Goal: Ask a question

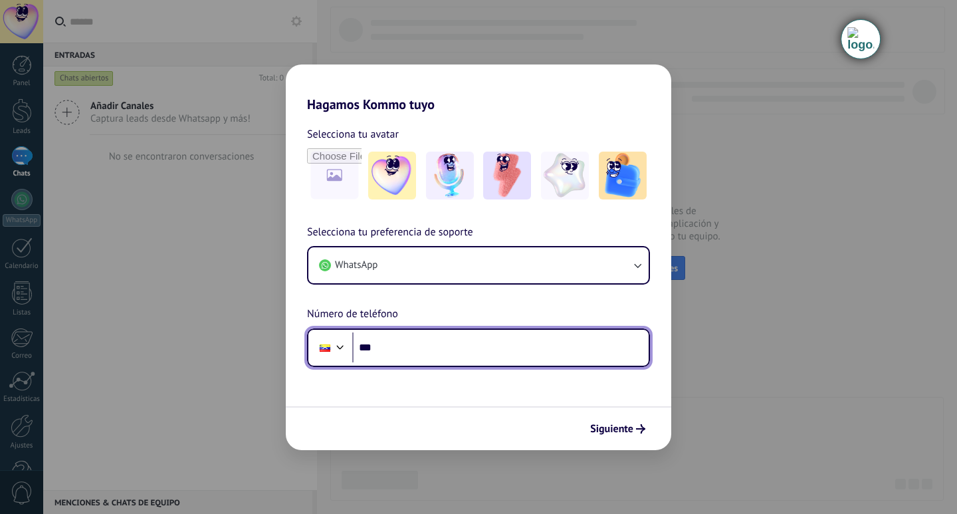
click at [431, 354] on input "***" at bounding box center [500, 347] width 296 height 31
type input "**********"
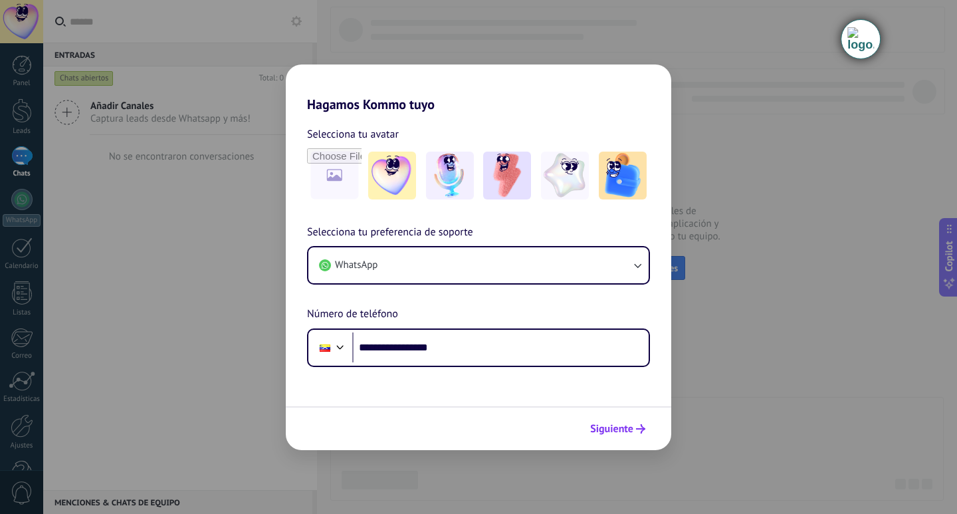
click at [615, 424] on span "Siguiente" at bounding box center [611, 428] width 43 height 9
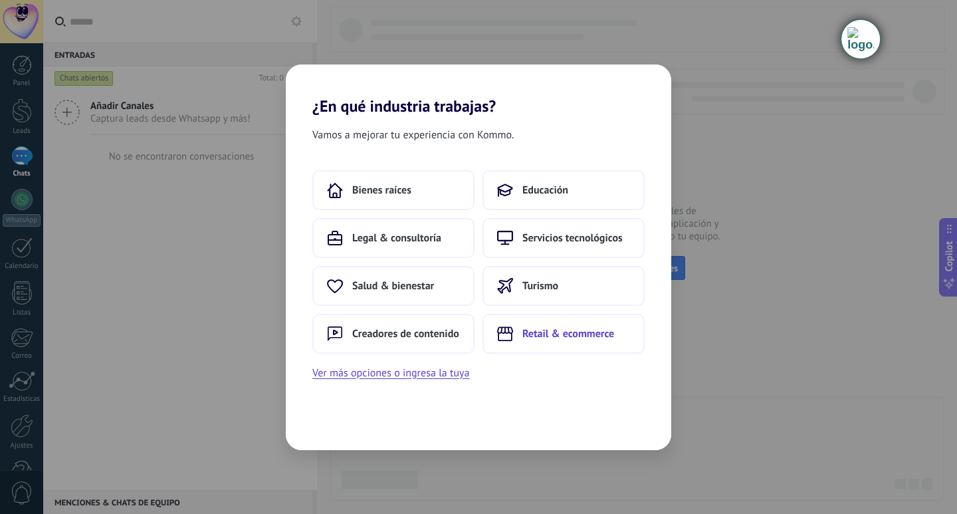
click at [550, 332] on span "Retail & ecommerce" at bounding box center [568, 333] width 92 height 13
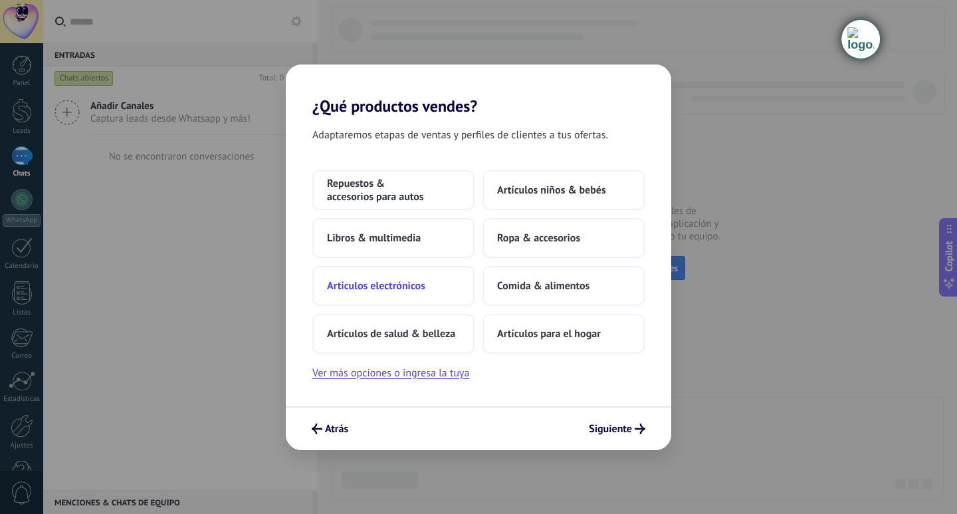
click at [385, 284] on span "Artículos electrónicos" at bounding box center [376, 285] width 98 height 13
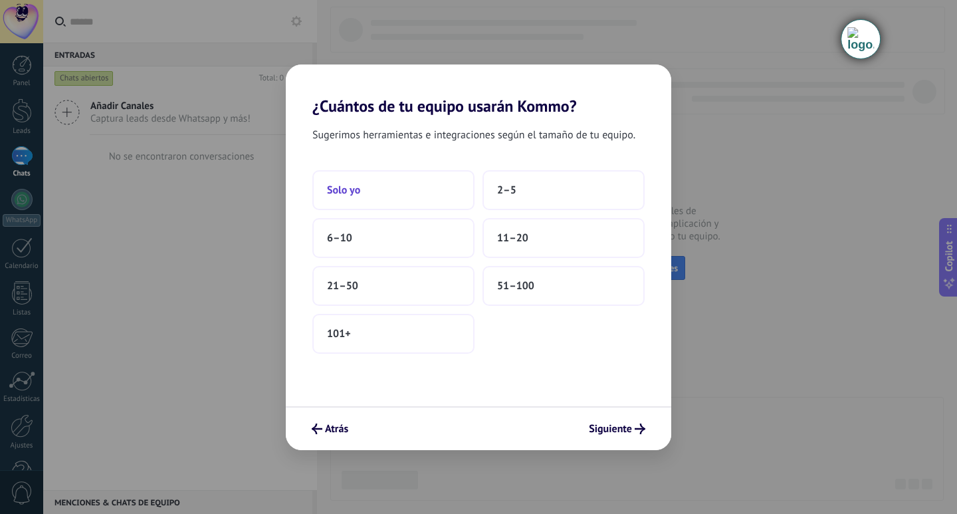
click at [391, 189] on button "Solo yo" at bounding box center [393, 190] width 162 height 40
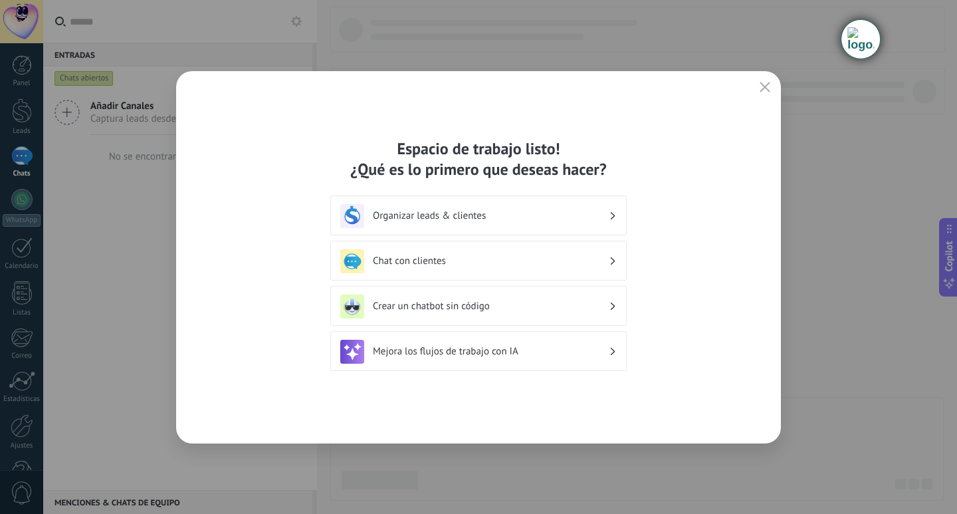
click at [562, 350] on h3 "Mejora los flujos de trabajo con IA" at bounding box center [491, 351] width 236 height 13
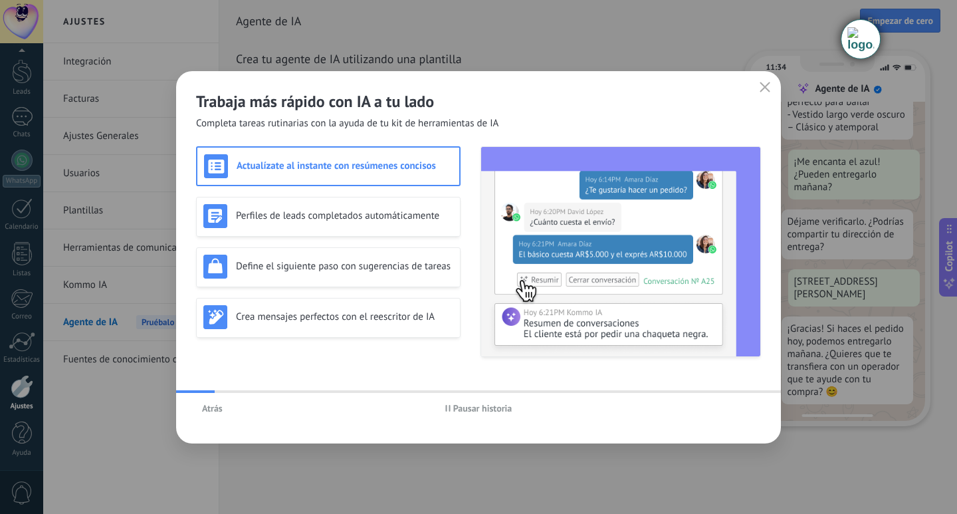
scroll to position [305, 0]
click at [472, 405] on span "Pausar historia" at bounding box center [482, 407] width 59 height 9
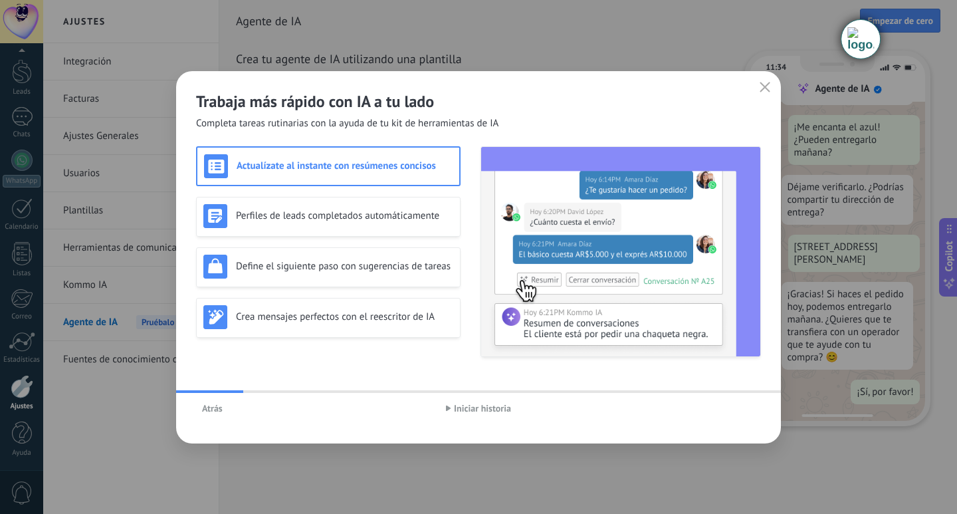
click at [472, 405] on span "Iniciar historia" at bounding box center [482, 407] width 57 height 9
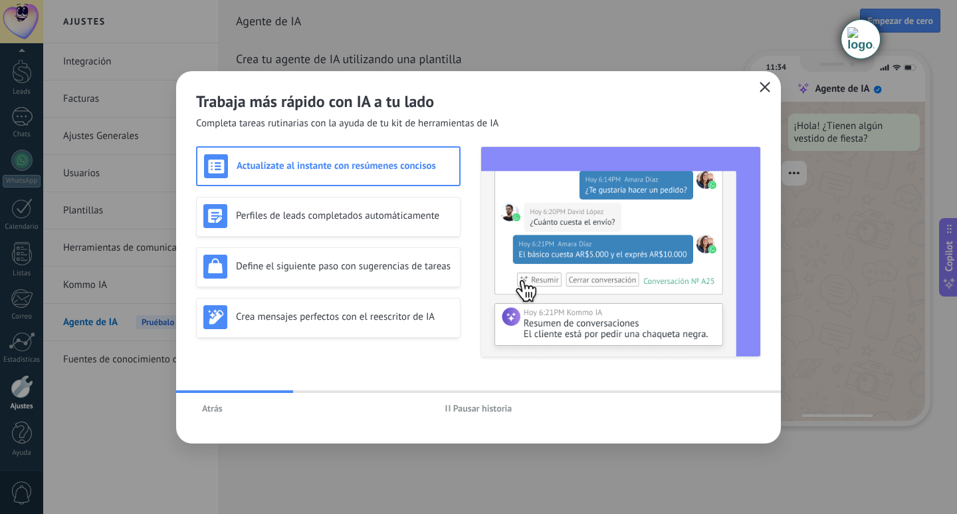
click at [766, 81] on button "button" at bounding box center [764, 87] width 17 height 19
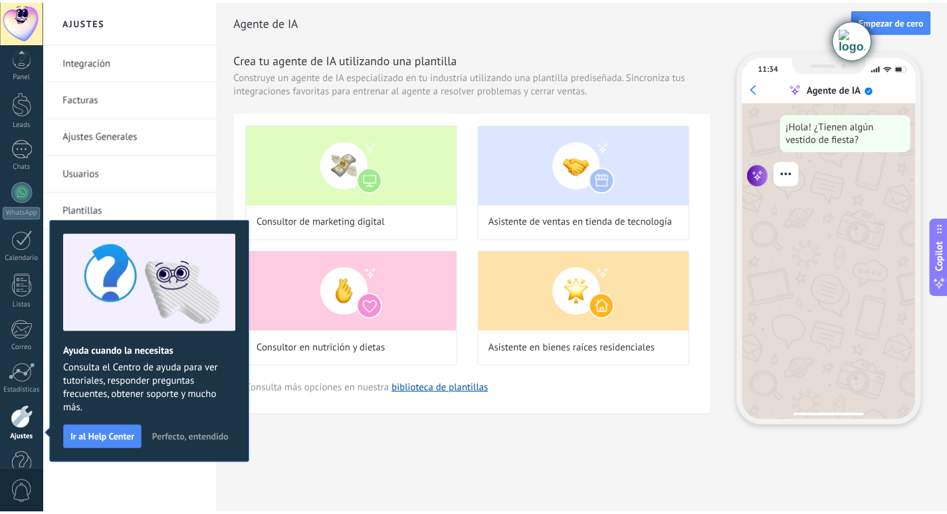
scroll to position [39, 0]
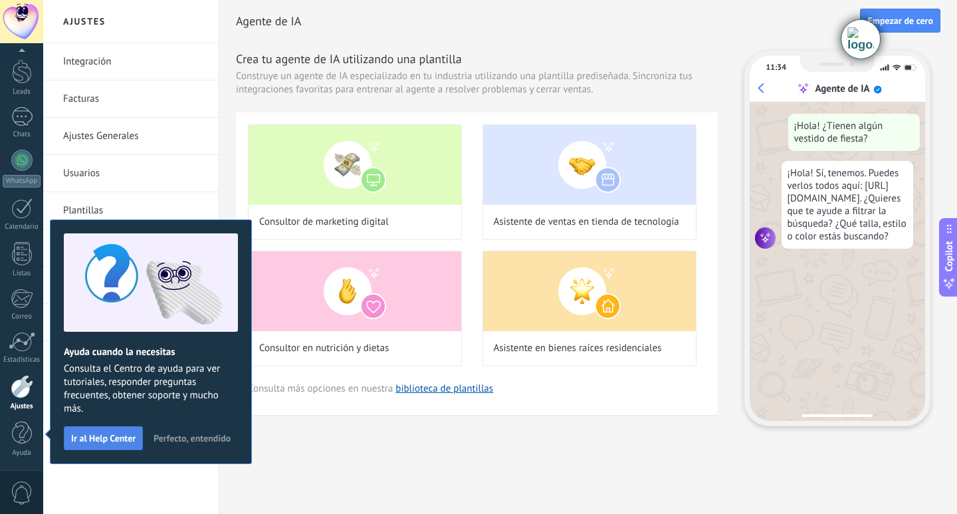
click at [118, 431] on button "Ir al Help Center" at bounding box center [103, 438] width 79 height 24
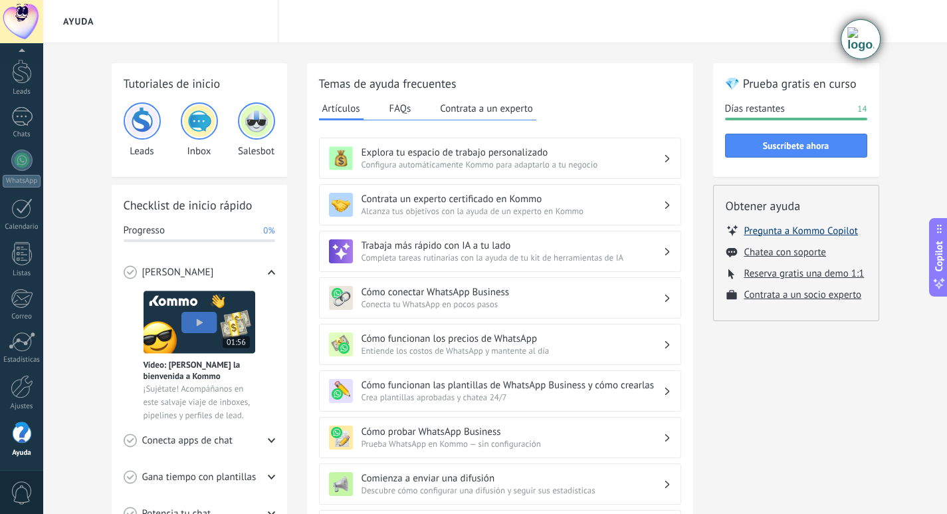
click at [778, 231] on button "Pregunta a Kommo Copilot" at bounding box center [801, 230] width 114 height 13
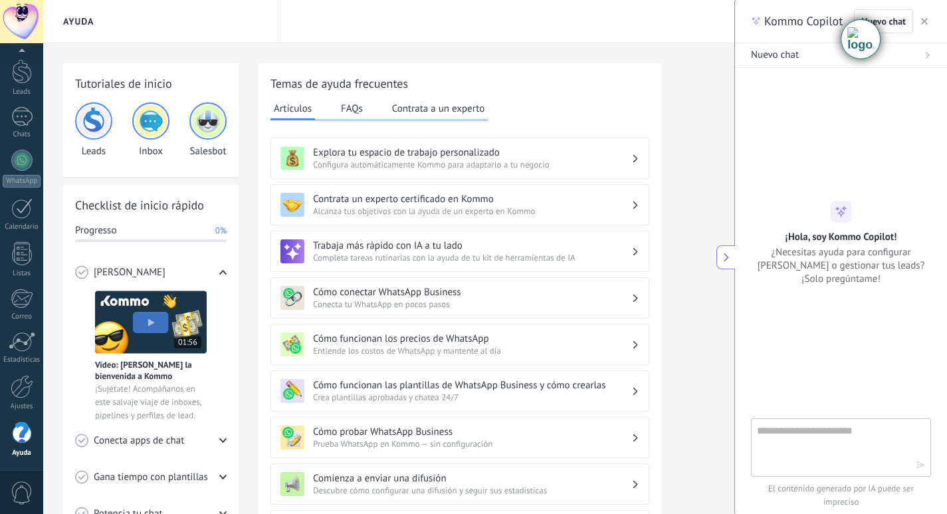
click at [785, 431] on textarea at bounding box center [832, 447] width 150 height 48
click at [835, 454] on textarea "**********" at bounding box center [832, 447] width 150 height 48
click at [859, 454] on textarea "**********" at bounding box center [832, 447] width 150 height 48
type textarea "**********"
click at [923, 465] on use "button" at bounding box center [920, 464] width 7 height 7
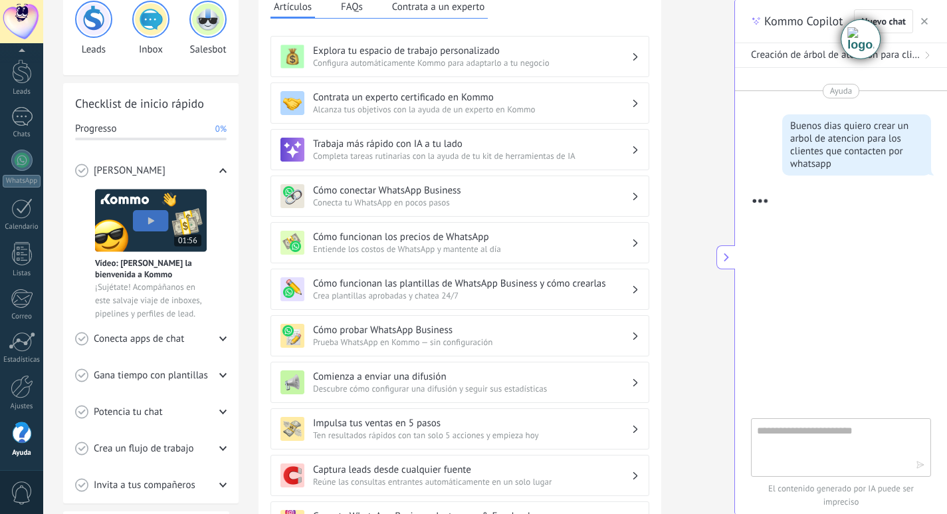
scroll to position [133, 0]
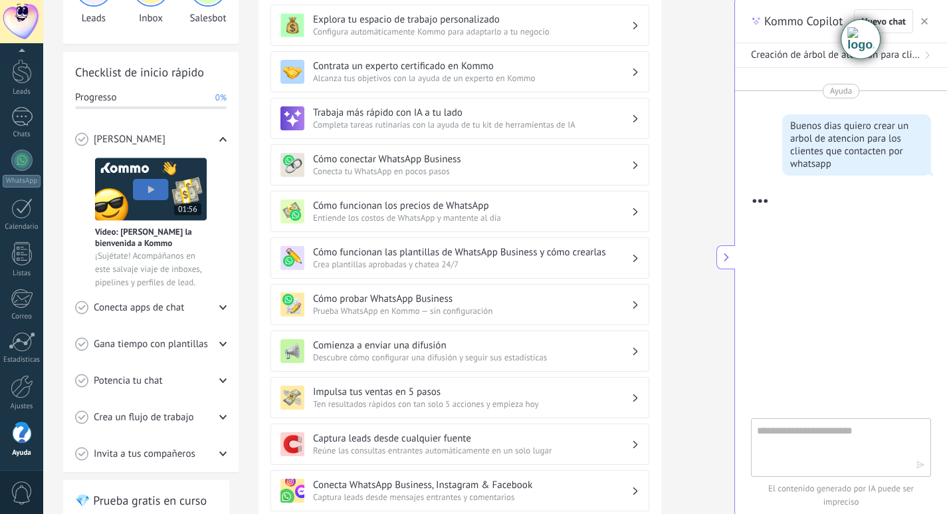
click at [225, 417] on icon at bounding box center [222, 416] width 7 height 7
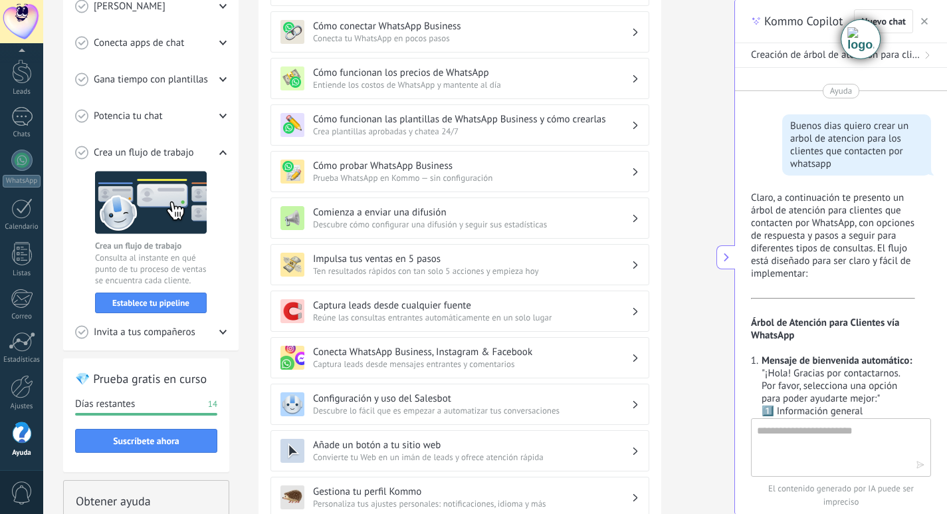
scroll to position [1879, 0]
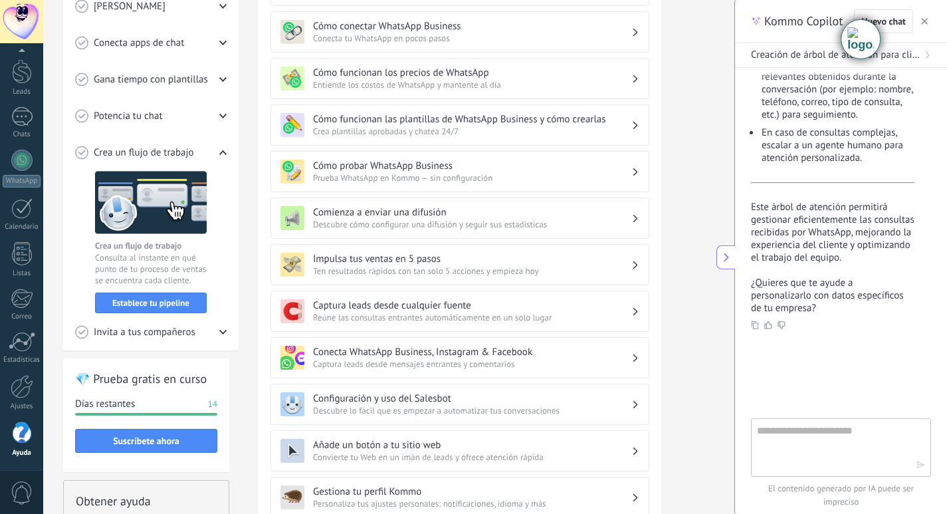
click at [760, 435] on textarea at bounding box center [832, 447] width 150 height 48
type textarea "**"
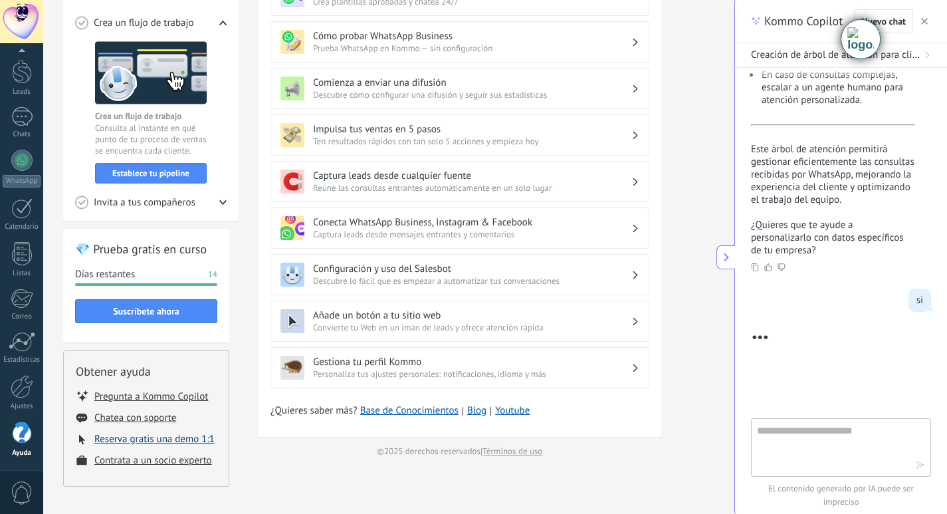
scroll to position [2877, 0]
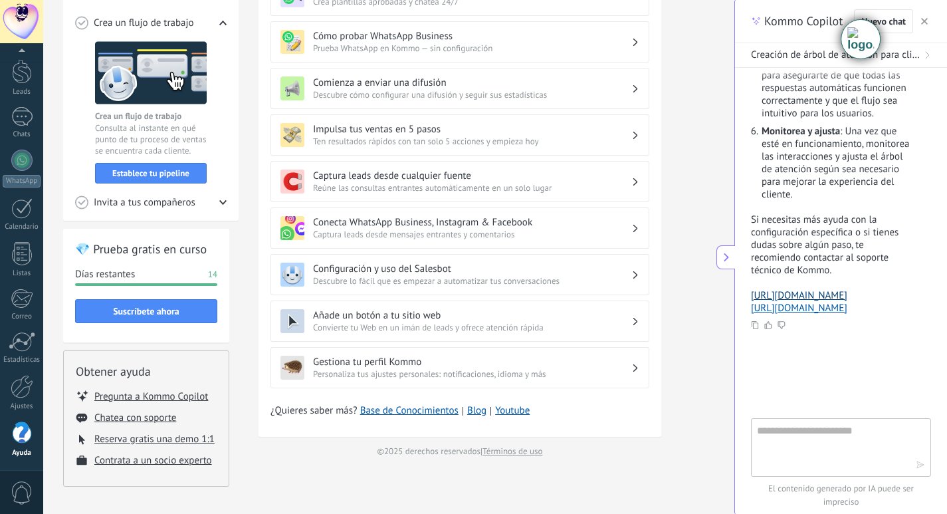
click at [799, 289] on link "[URL][DOMAIN_NAME]" at bounding box center [799, 295] width 96 height 13
click at [821, 302] on link "[URL][DOMAIN_NAME]" at bounding box center [799, 308] width 96 height 13
drag, startPoint x: 809, startPoint y: 273, endPoint x: 749, endPoint y: 231, distance: 73.9
click at [749, 231] on div "Ayuda Buenos dias quiero crear un arbol de atencion para los clientes que conta…" at bounding box center [841, 243] width 212 height 350
copy link "[URL][DOMAIN_NAME]"
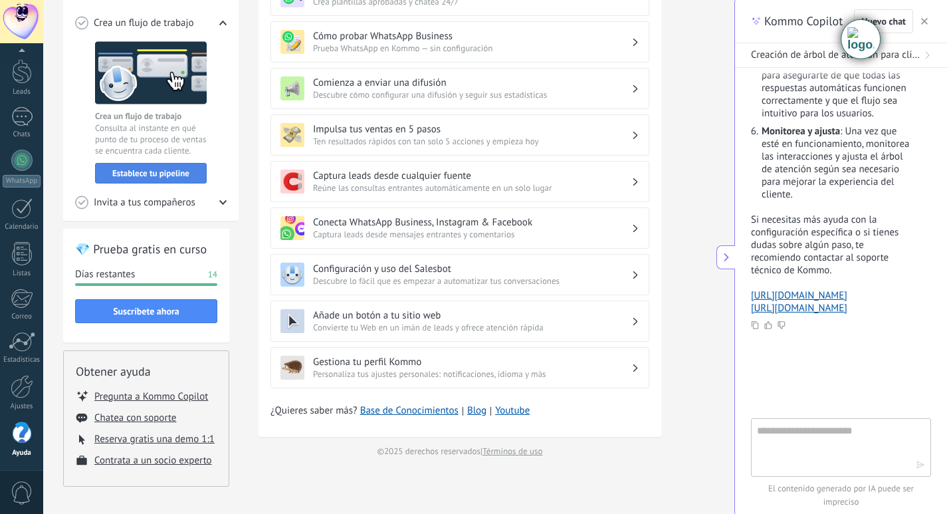
click at [144, 165] on button "Establece tu pipeline" at bounding box center [151, 173] width 112 height 21
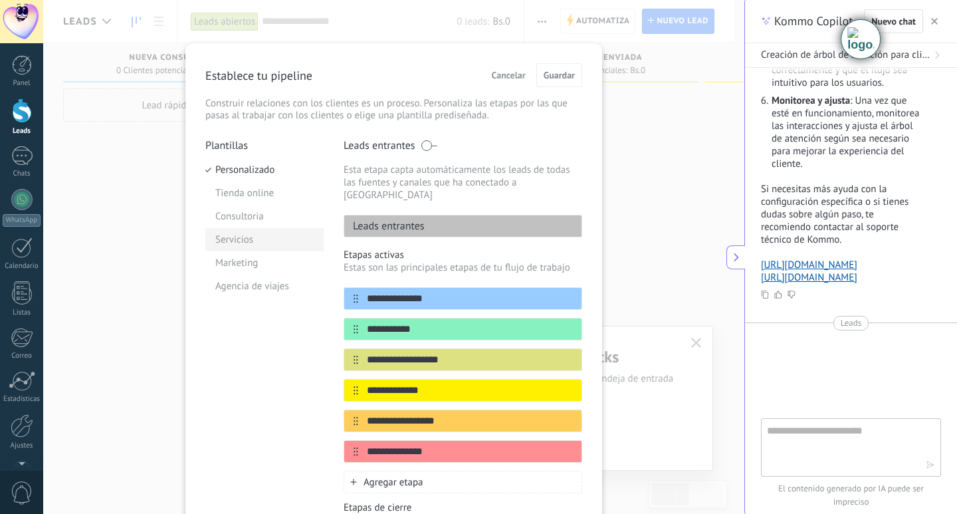
click at [250, 237] on li "Servicios" at bounding box center [264, 239] width 118 height 23
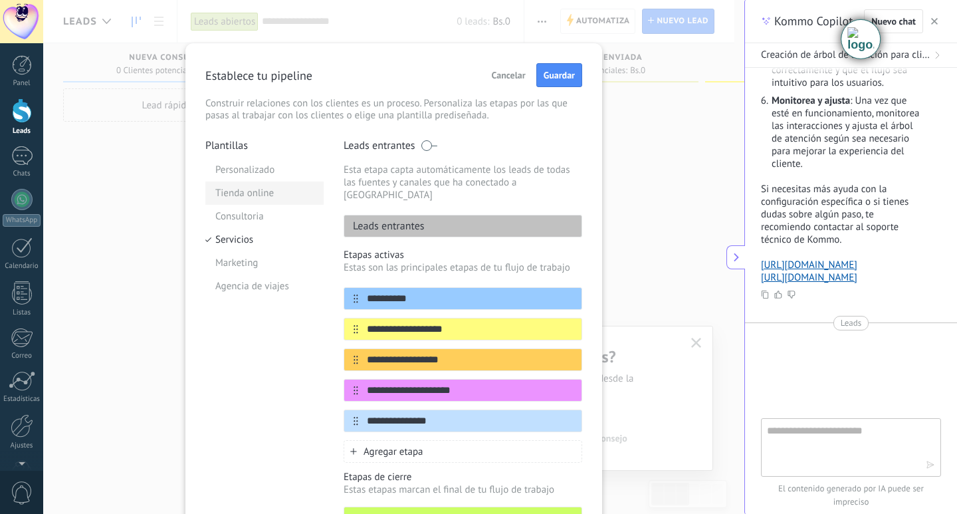
click at [269, 191] on li "Tienda online" at bounding box center [264, 192] width 118 height 23
click at [253, 209] on li "Consultoria" at bounding box center [264, 216] width 118 height 23
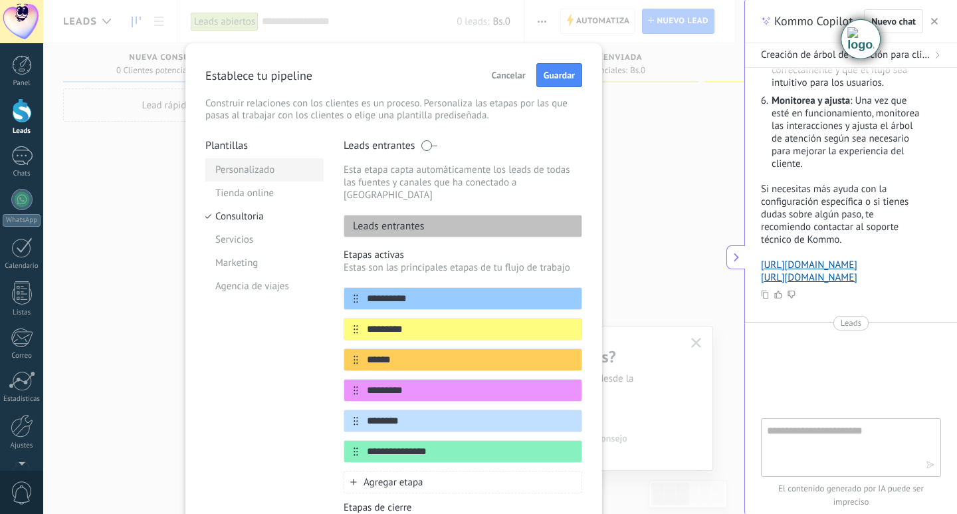
click at [263, 170] on li "Personalizado" at bounding box center [264, 169] width 118 height 23
